Goal: Information Seeking & Learning: Find contact information

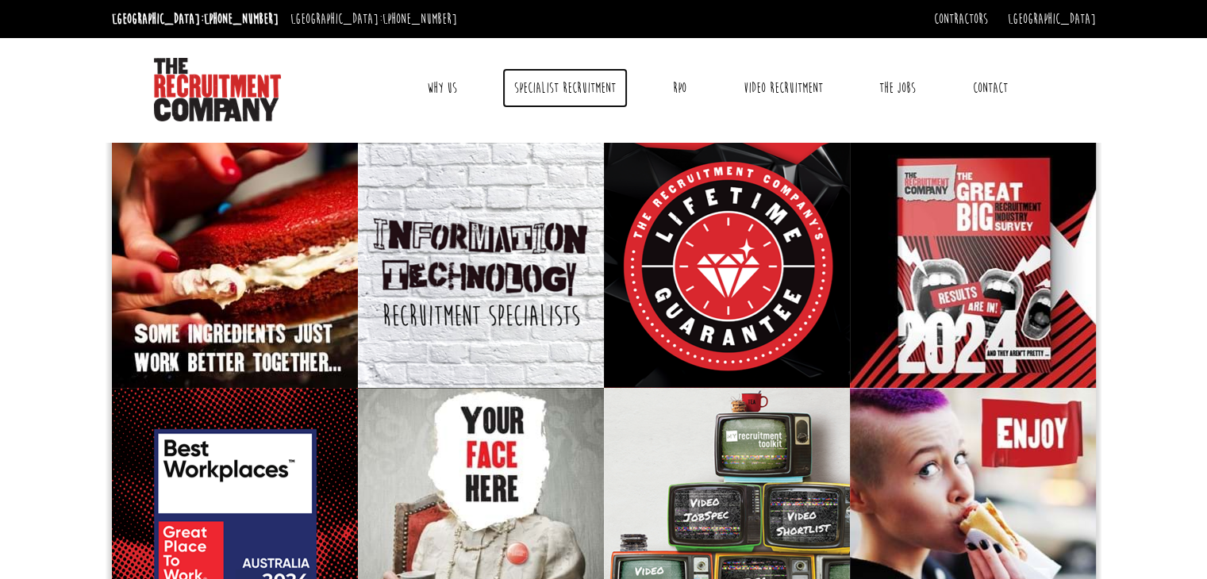
click at [562, 83] on link "Specialist Recruitment" at bounding box center [564, 88] width 125 height 40
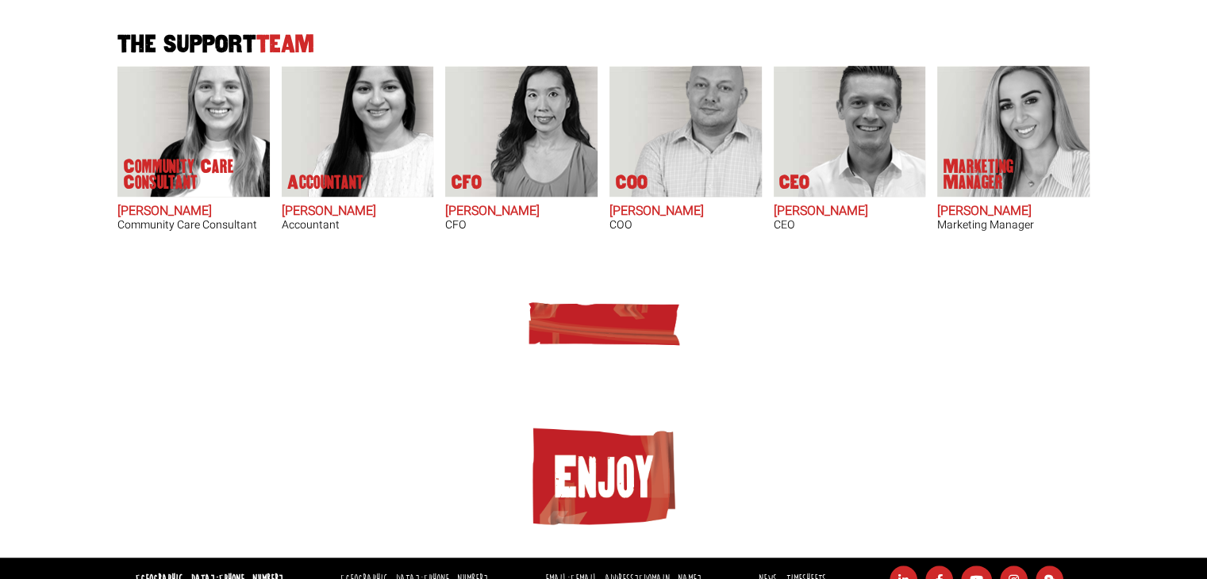
scroll to position [1132, 0]
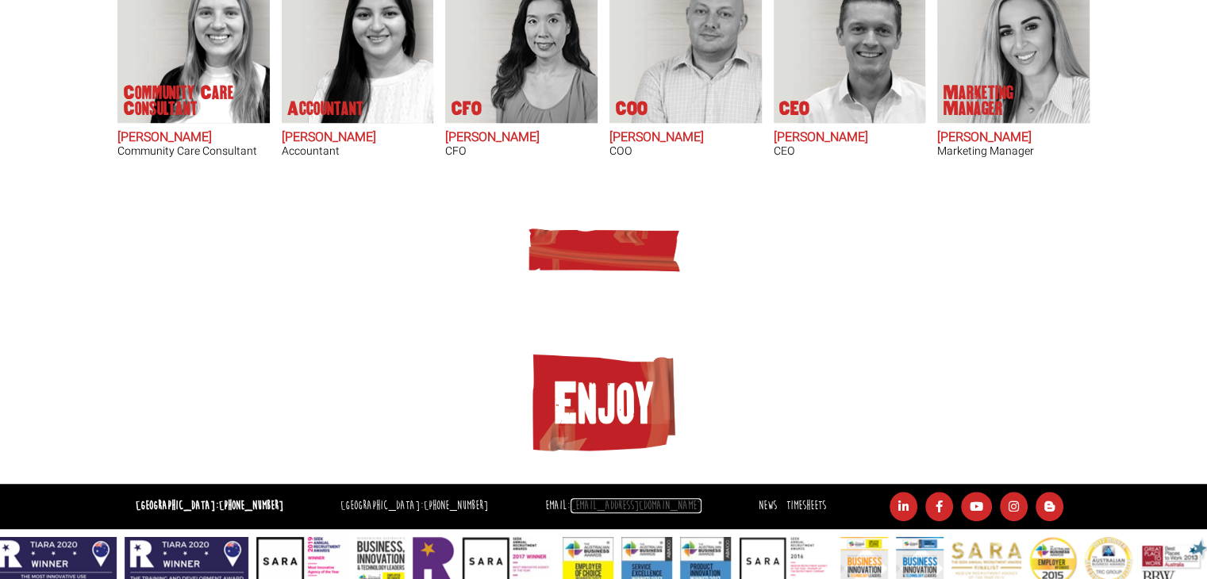
click at [638, 498] on link "[EMAIL_ADDRESS][DOMAIN_NAME]" at bounding box center [635, 505] width 131 height 15
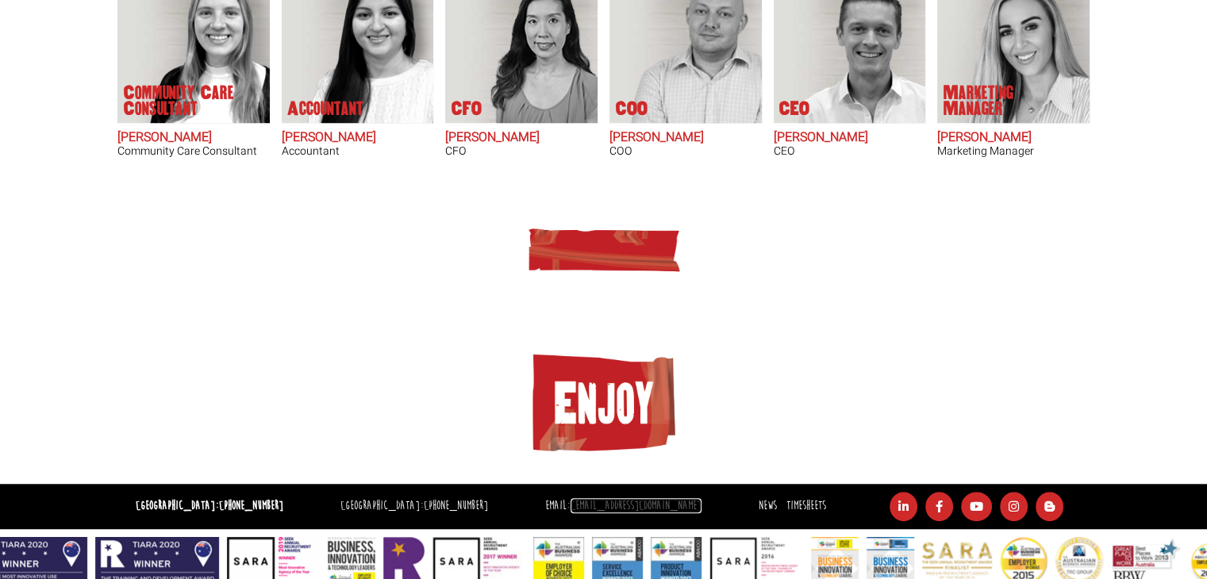
click at [638, 498] on link "[EMAIL_ADDRESS][DOMAIN_NAME]" at bounding box center [635, 505] width 131 height 15
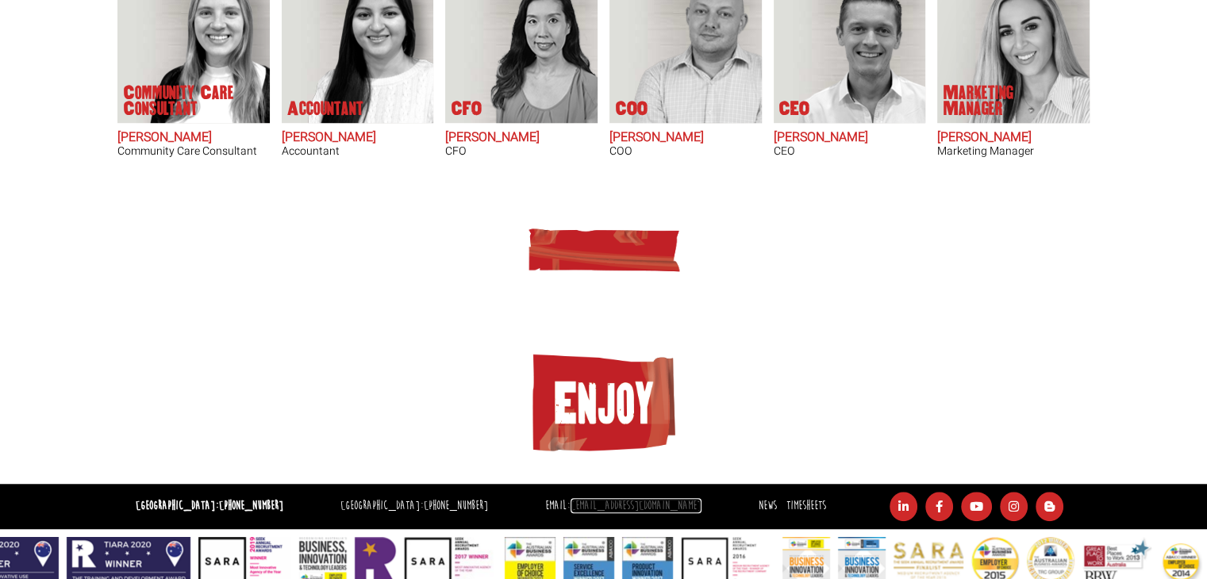
click at [638, 498] on link "[EMAIL_ADDRESS][DOMAIN_NAME]" at bounding box center [635, 505] width 131 height 15
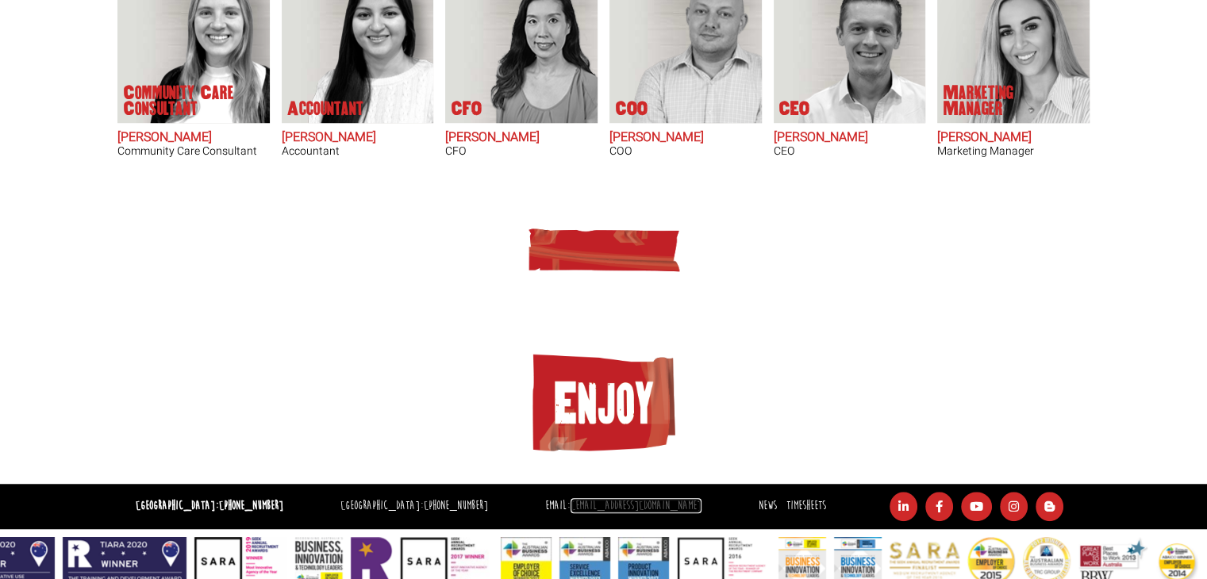
click at [638, 498] on link "[EMAIL_ADDRESS][DOMAIN_NAME]" at bounding box center [635, 505] width 131 height 15
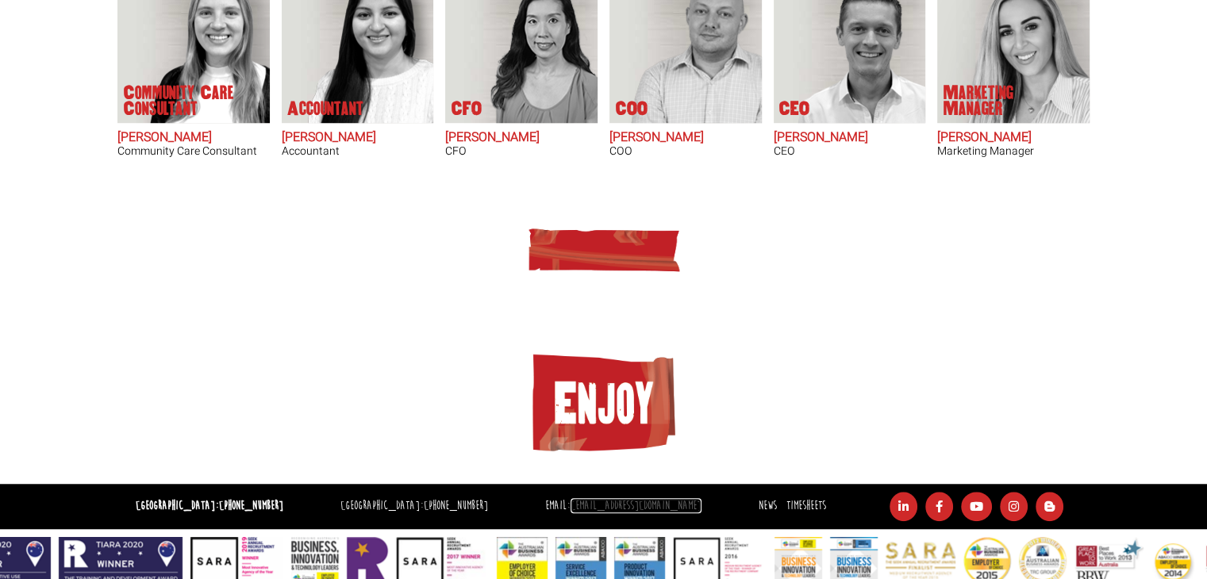
click at [638, 498] on link "[EMAIL_ADDRESS][DOMAIN_NAME]" at bounding box center [635, 505] width 131 height 15
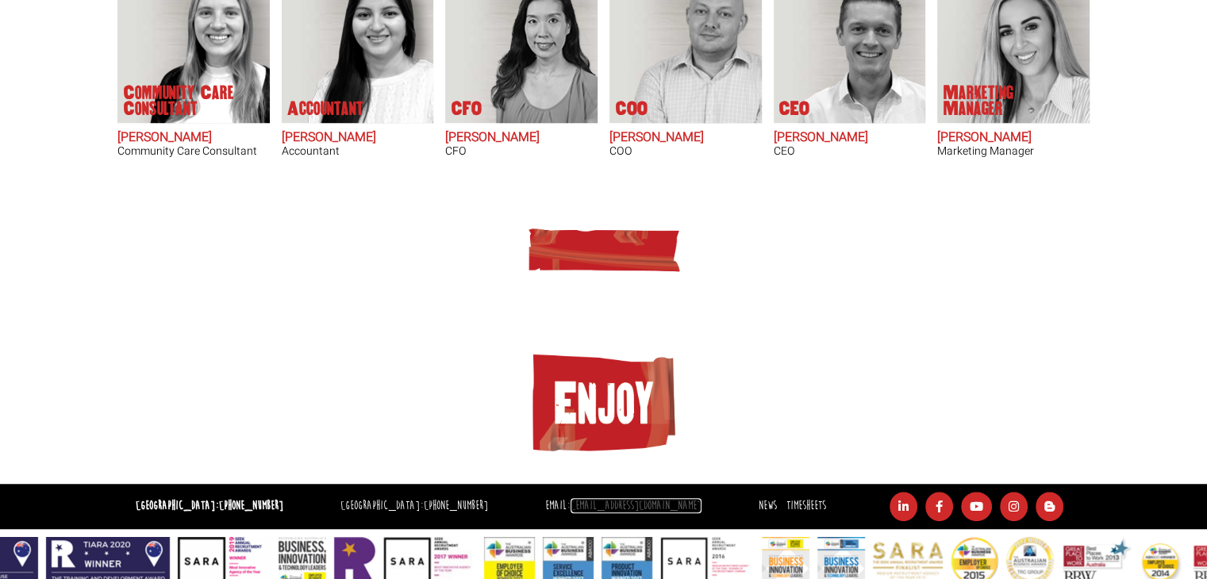
click at [588, 498] on link "[EMAIL_ADDRESS][DOMAIN_NAME]" at bounding box center [635, 505] width 131 height 15
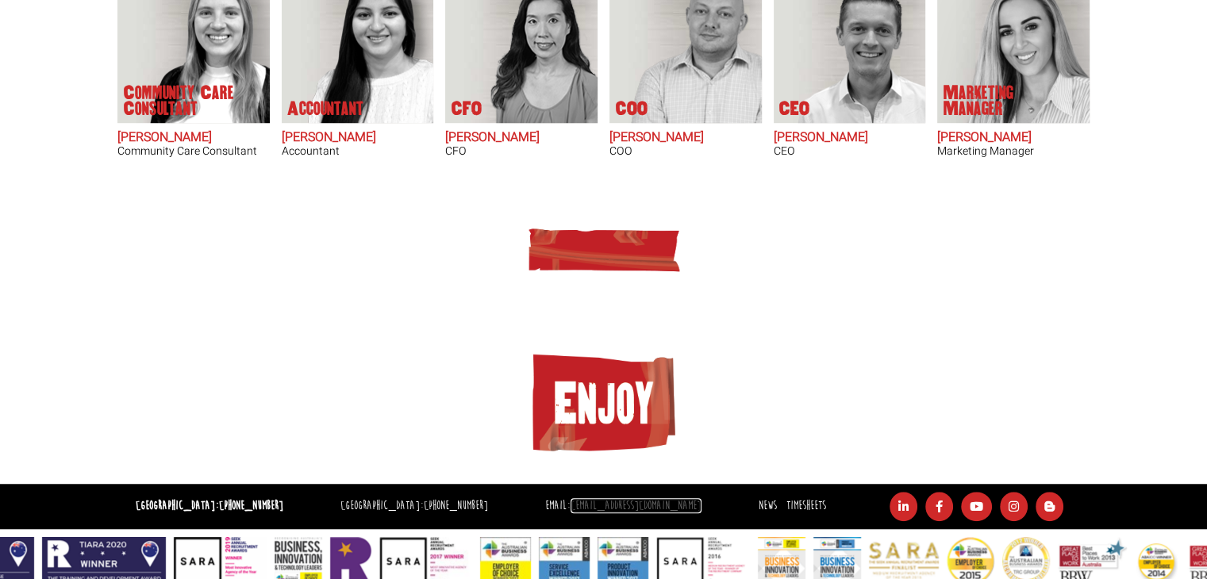
click at [588, 498] on link "[EMAIL_ADDRESS][DOMAIN_NAME]" at bounding box center [635, 505] width 131 height 15
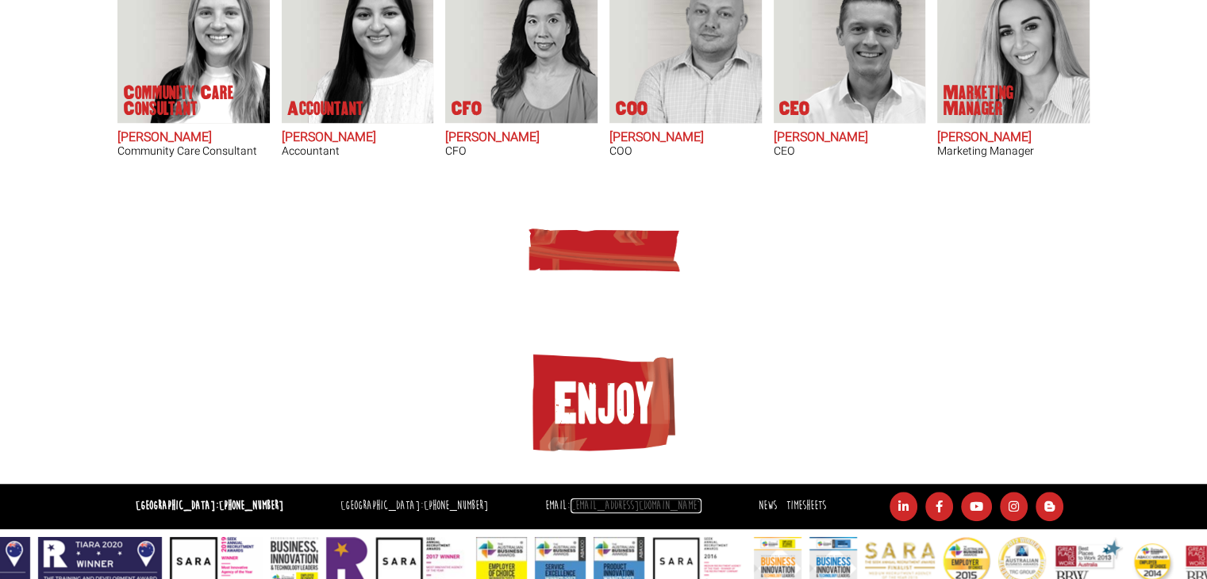
click at [588, 498] on link "[EMAIL_ADDRESS][DOMAIN_NAME]" at bounding box center [635, 505] width 131 height 15
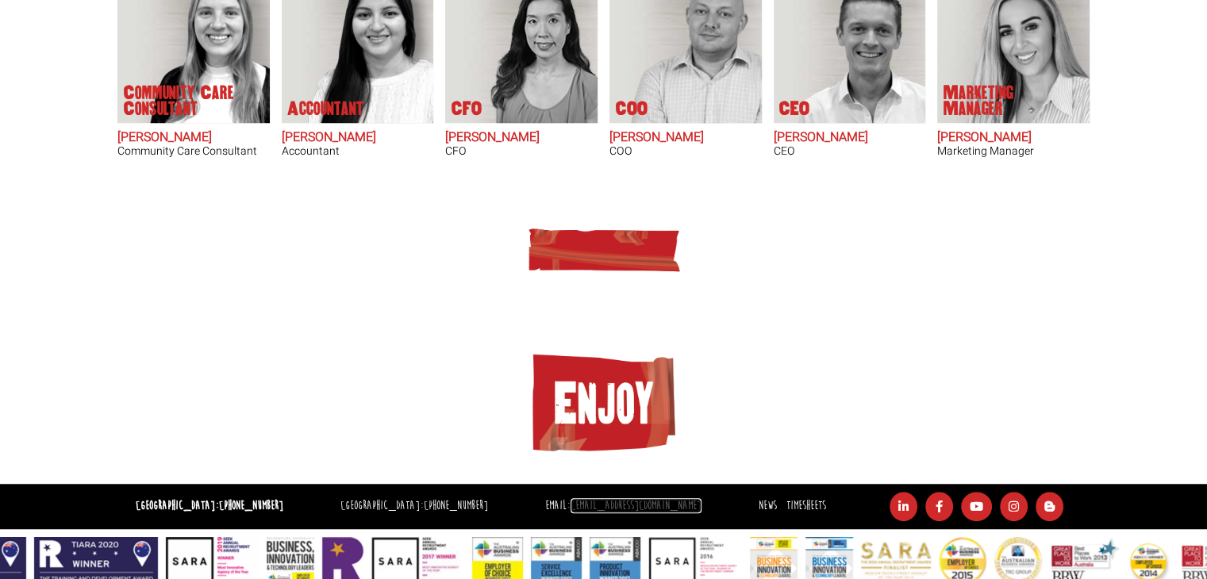
click at [588, 498] on link "[EMAIL_ADDRESS][DOMAIN_NAME]" at bounding box center [635, 505] width 131 height 15
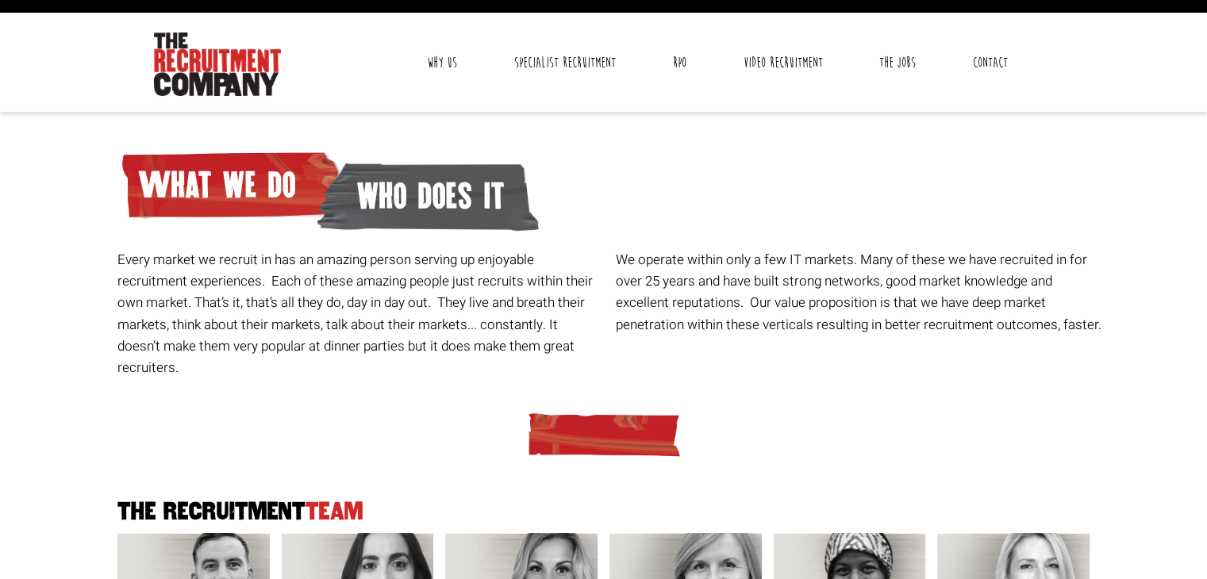
scroll to position [0, 0]
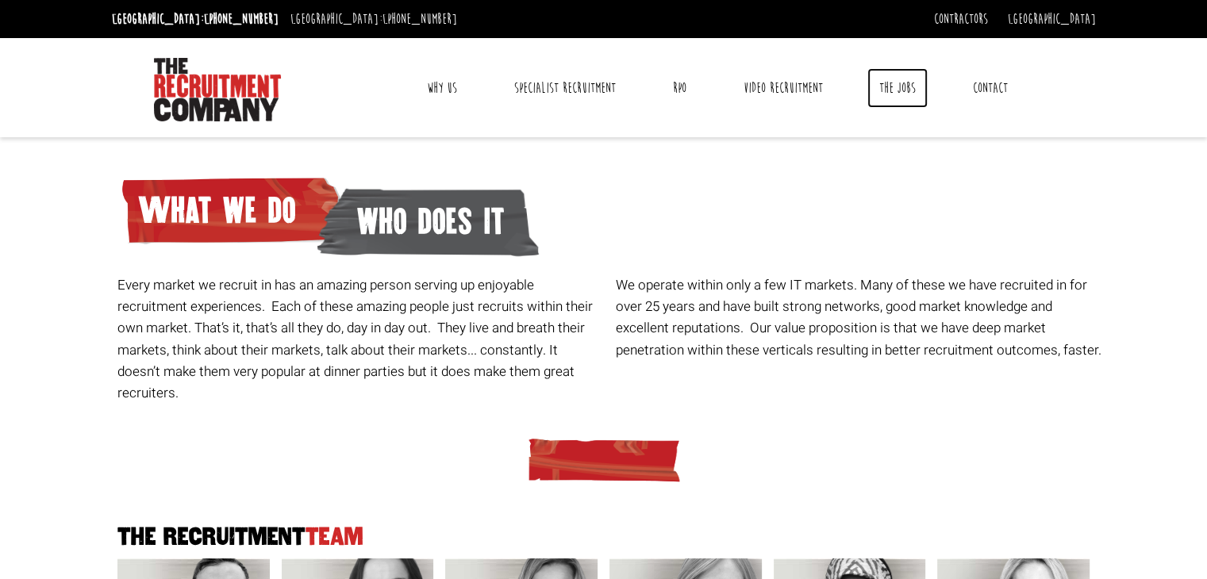
click at [900, 101] on link "The Jobs" at bounding box center [897, 88] width 60 height 40
